Goal: Obtain resource: Download file/media

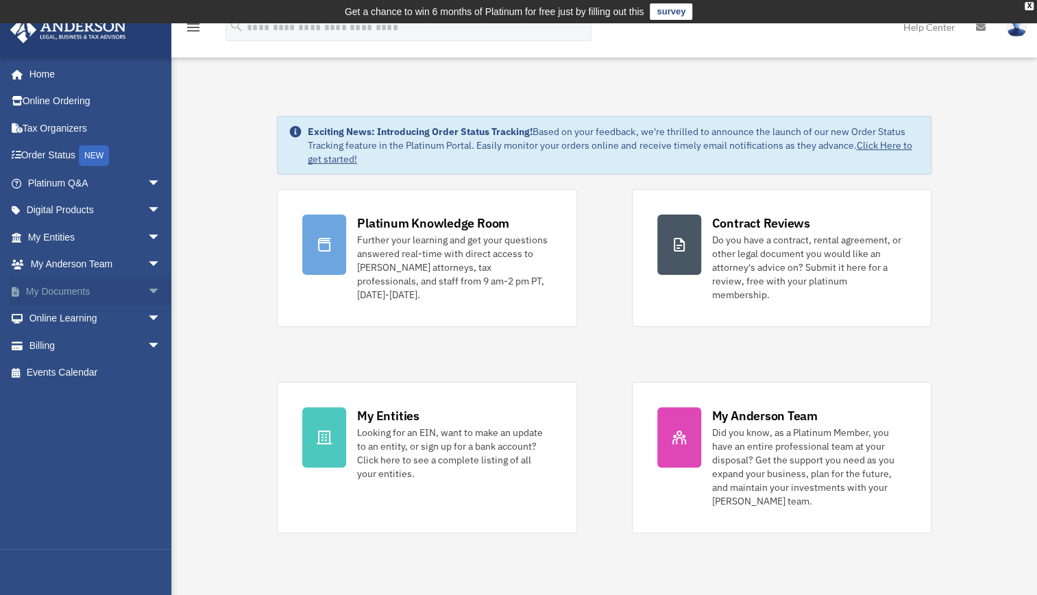
click at [147, 288] on span "arrow_drop_down" at bounding box center [160, 292] width 27 height 28
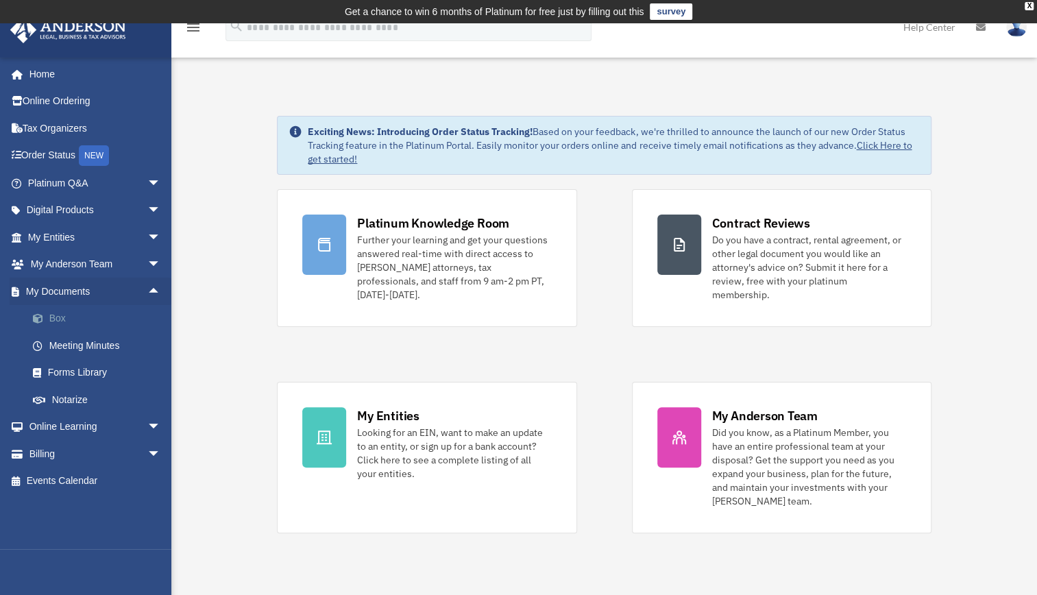
click at [79, 317] on link "Box" at bounding box center [100, 318] width 162 height 27
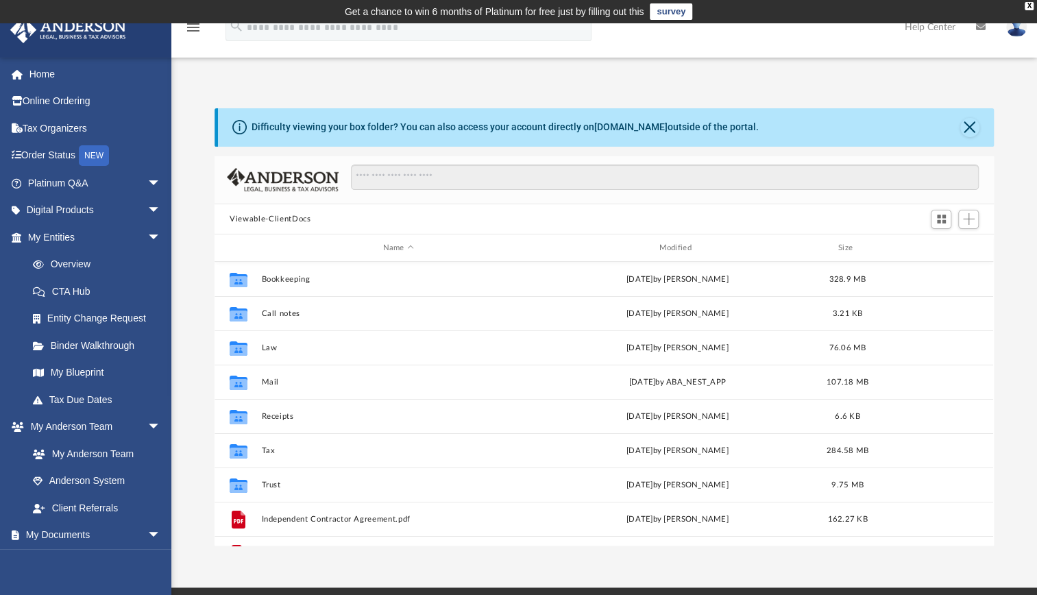
scroll to position [301, 767]
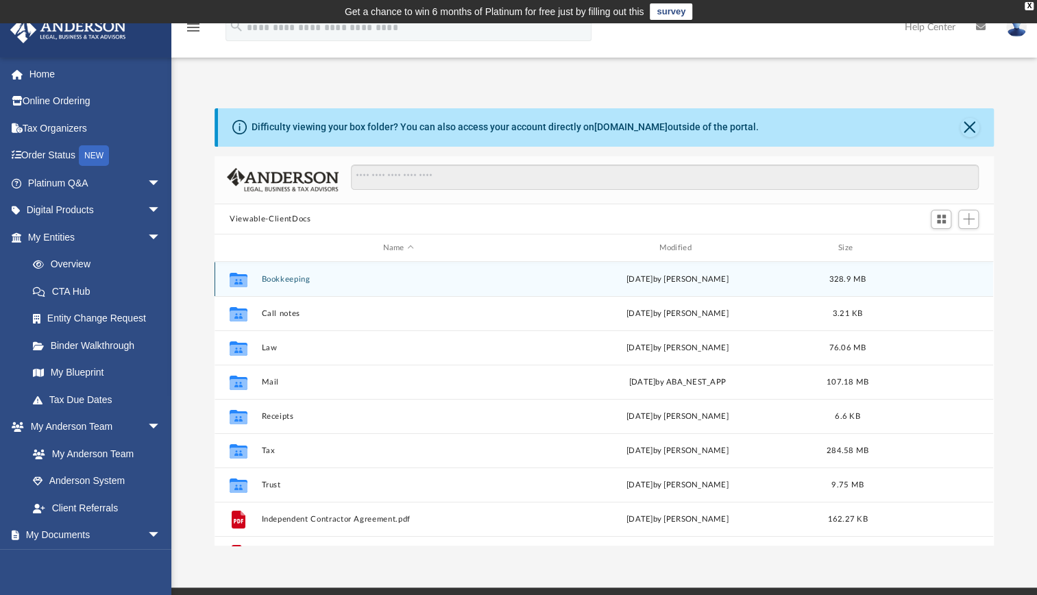
click at [299, 271] on div "Collaborated Folder Bookkeeping [DATE] by [PERSON_NAME] 328.9 MB" at bounding box center [603, 279] width 778 height 34
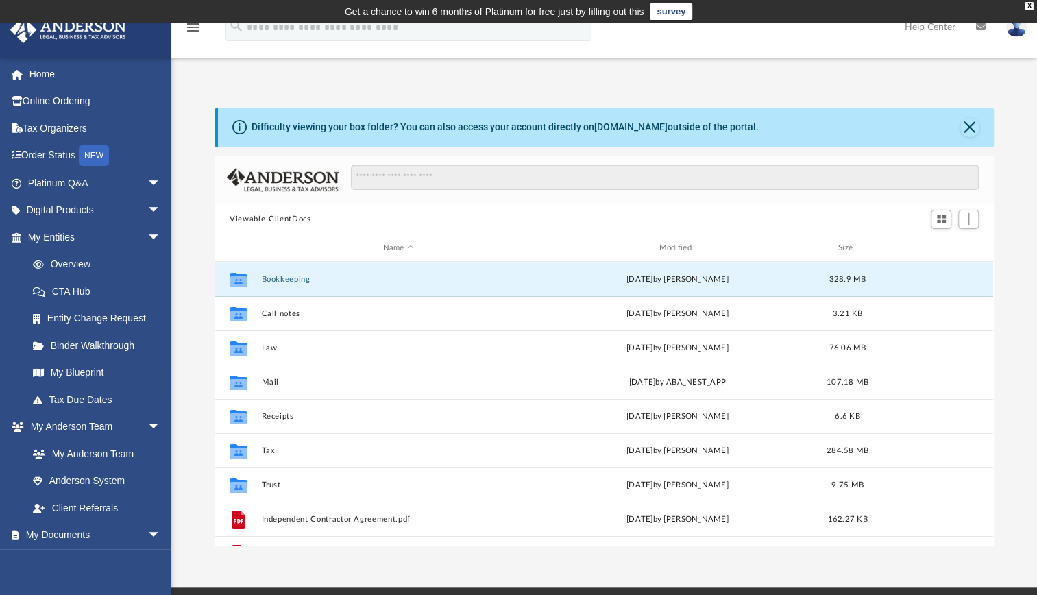
click at [302, 277] on button "Bookkeeping" at bounding box center [398, 279] width 273 height 9
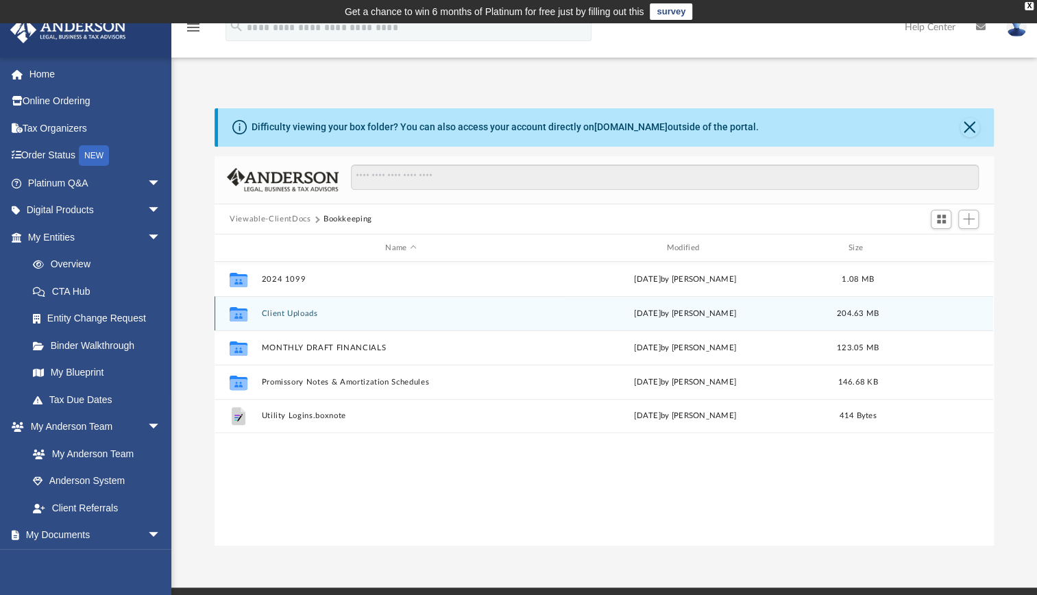
click at [297, 307] on div "Collaborated Folder Client Uploads [DATE] by [PERSON_NAME] 204.63 MB" at bounding box center [603, 313] width 778 height 34
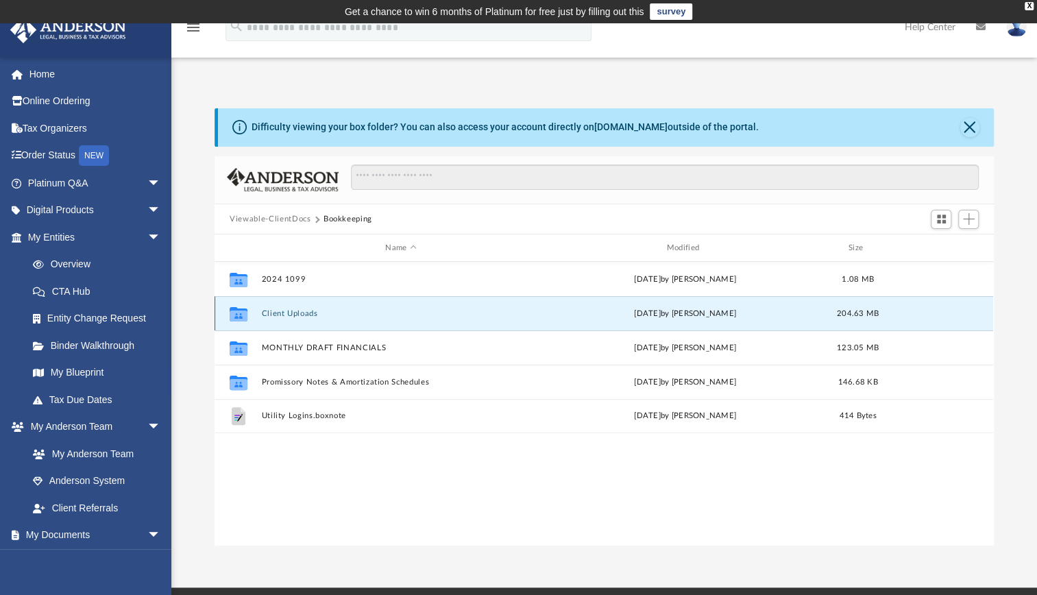
click at [304, 310] on button "Client Uploads" at bounding box center [401, 313] width 278 height 9
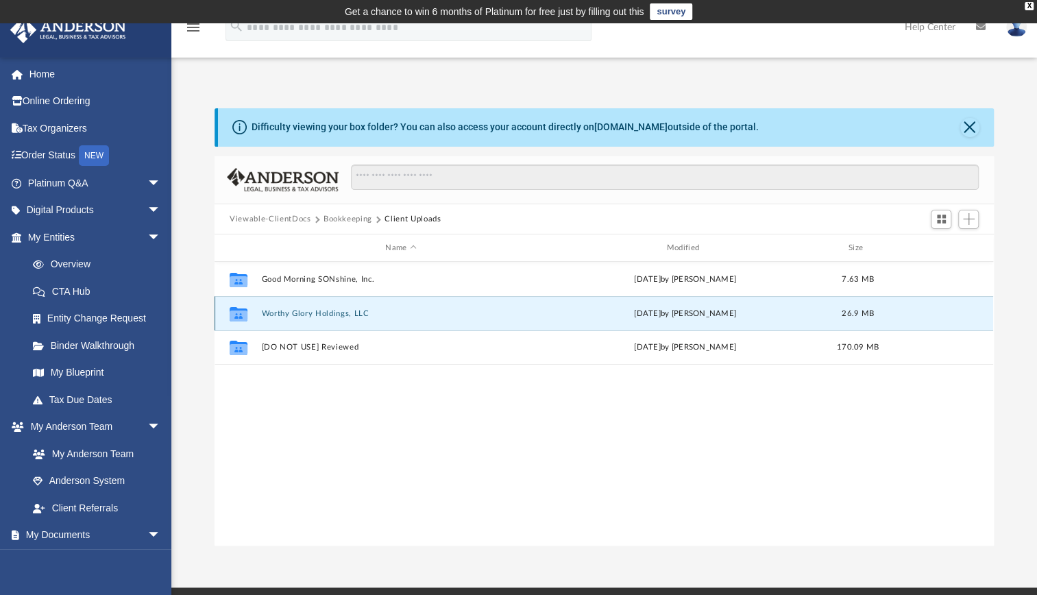
click at [314, 312] on button "Worthy Glory Holdings, LLC" at bounding box center [401, 313] width 278 height 9
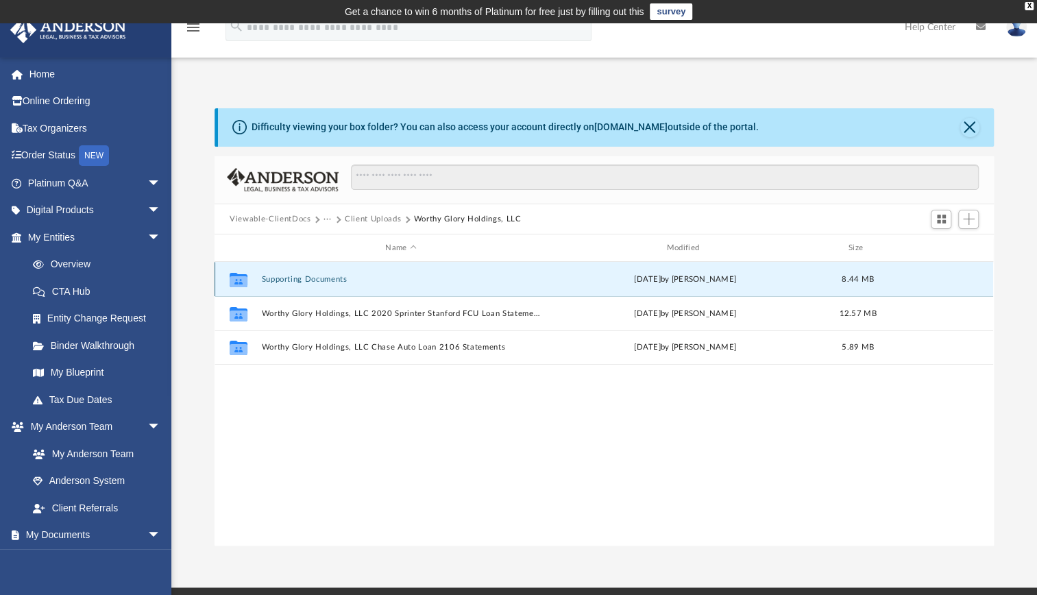
click at [315, 275] on button "Supporting Documents" at bounding box center [401, 279] width 278 height 9
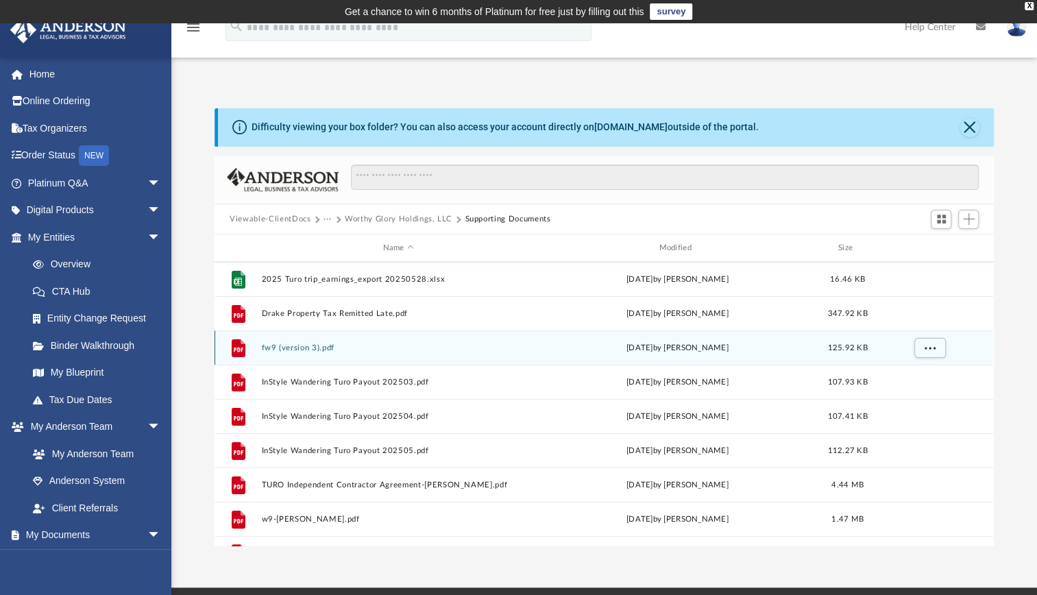
scroll to position [136, 0]
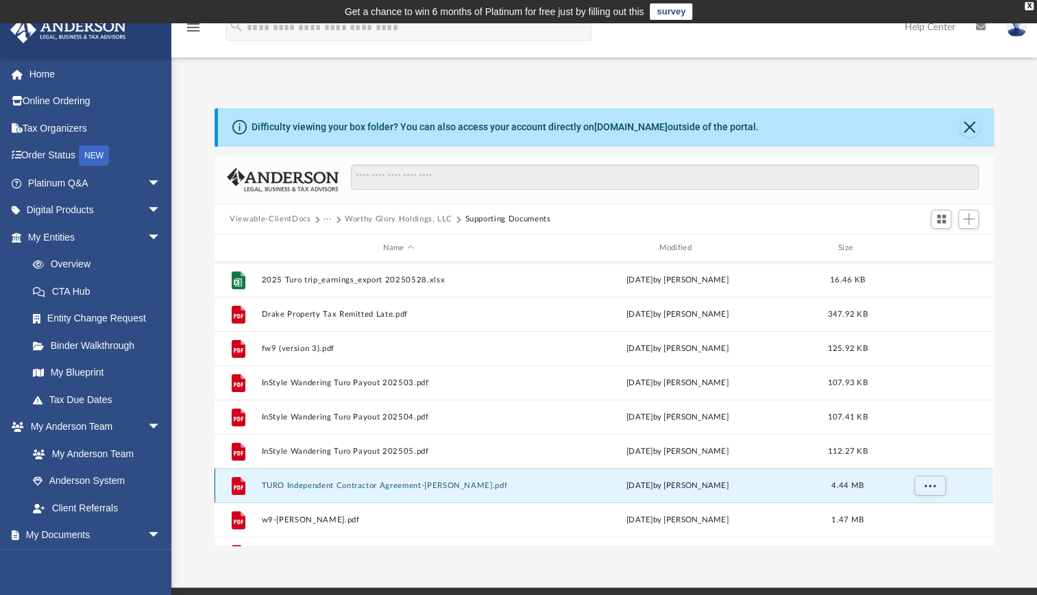
click at [325, 488] on button "TURO Independent Contractor Agreement-[PERSON_NAME].pdf" at bounding box center [398, 485] width 273 height 9
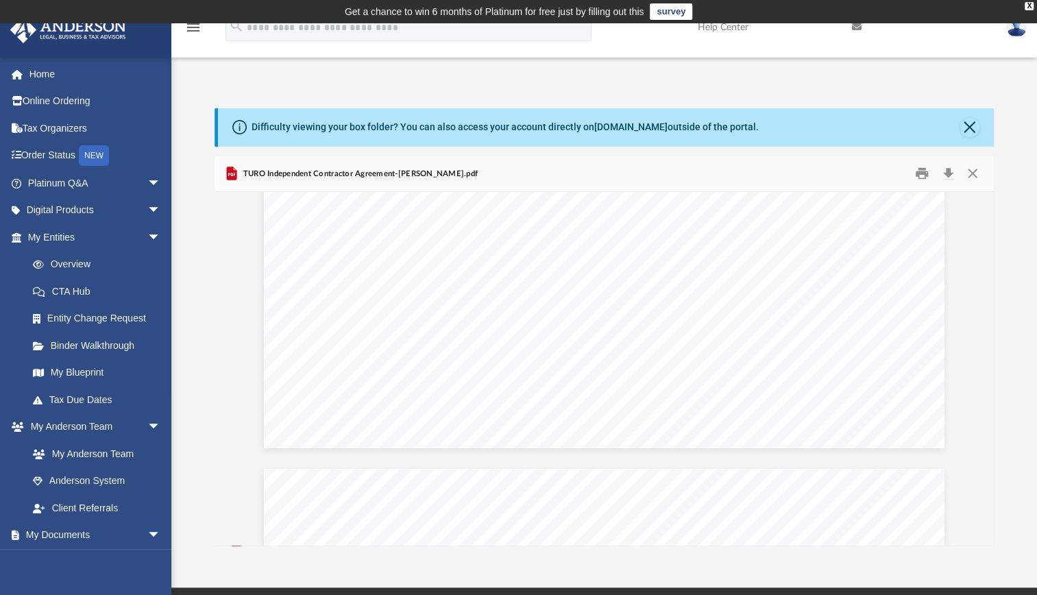
scroll to position [4187, 0]
click at [968, 127] on button "Close" at bounding box center [969, 127] width 19 height 19
